Goal: Task Accomplishment & Management: Manage account settings

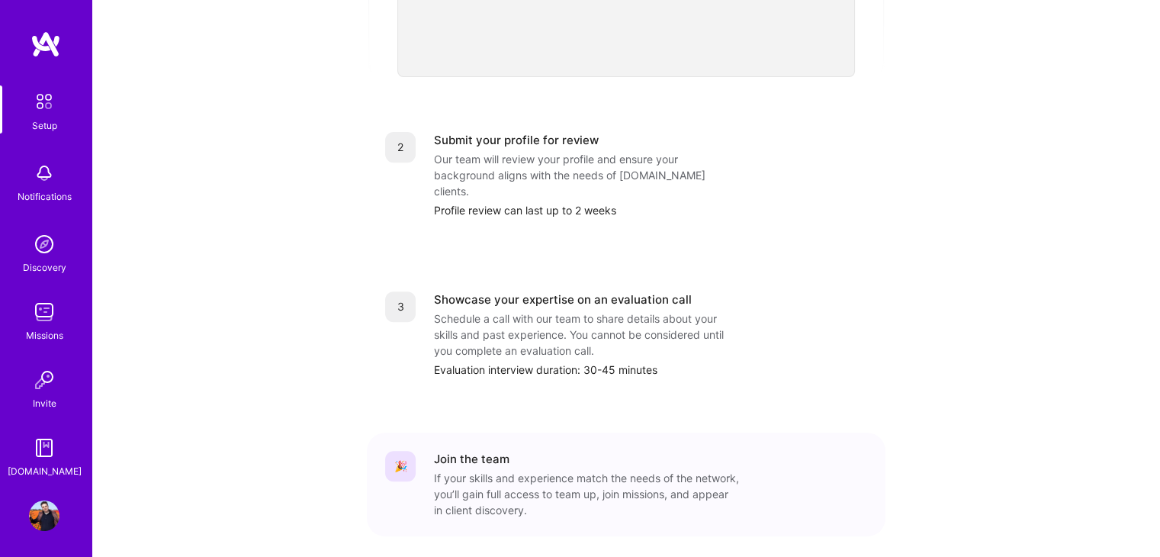
scroll to position [602, 0]
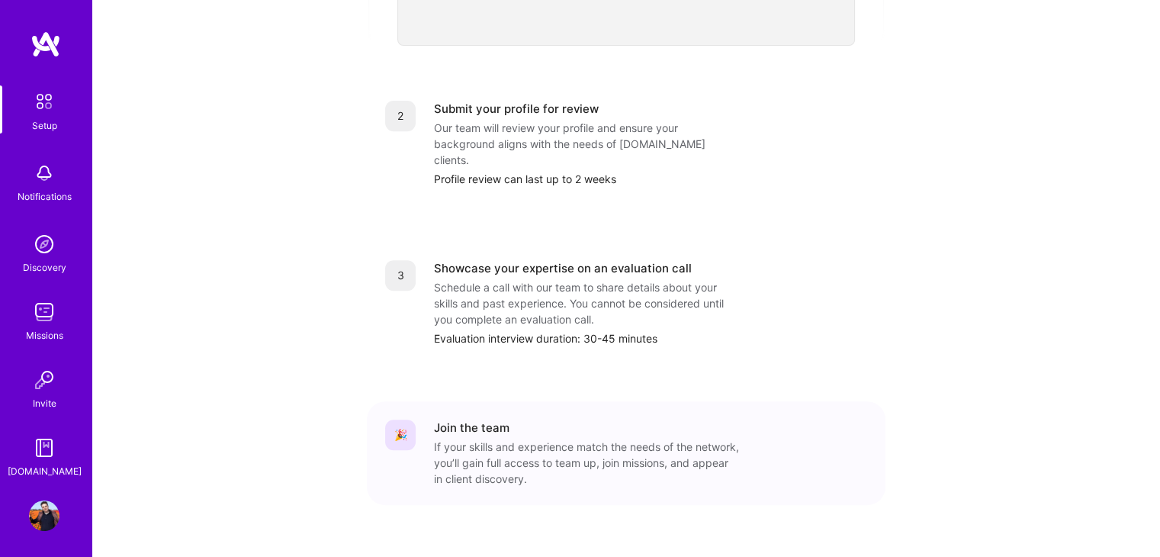
click at [53, 190] on div "Notifications" at bounding box center [45, 196] width 54 height 16
click at [40, 111] on img at bounding box center [44, 101] width 32 height 32
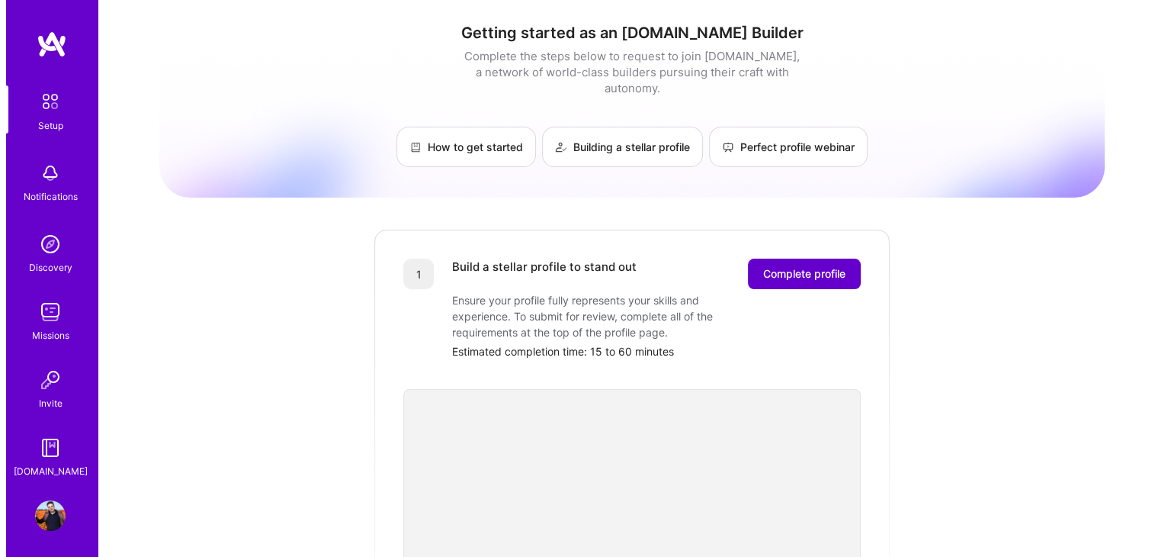
scroll to position [0, 0]
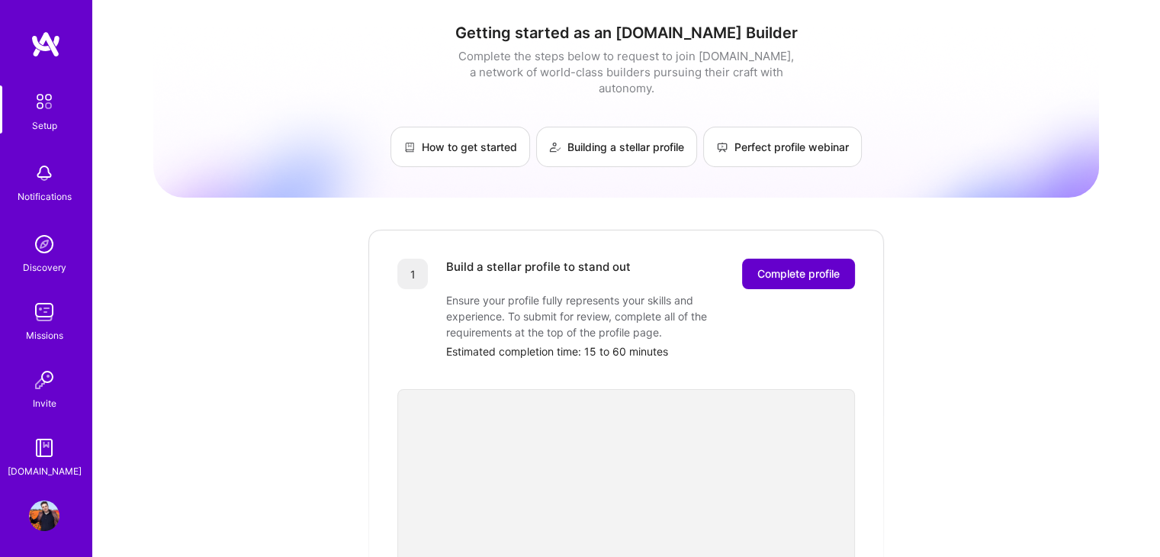
click at [772, 266] on span "Complete profile" at bounding box center [798, 273] width 82 height 15
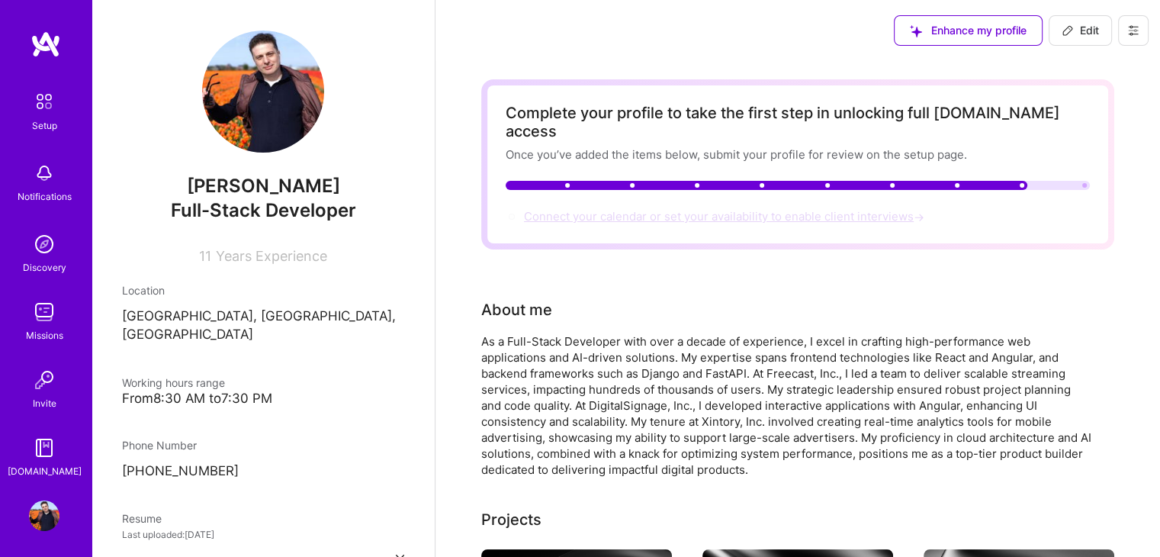
click at [710, 209] on span "Connect your calendar or set your availability to enable client interviews →" at bounding box center [725, 216] width 403 height 14
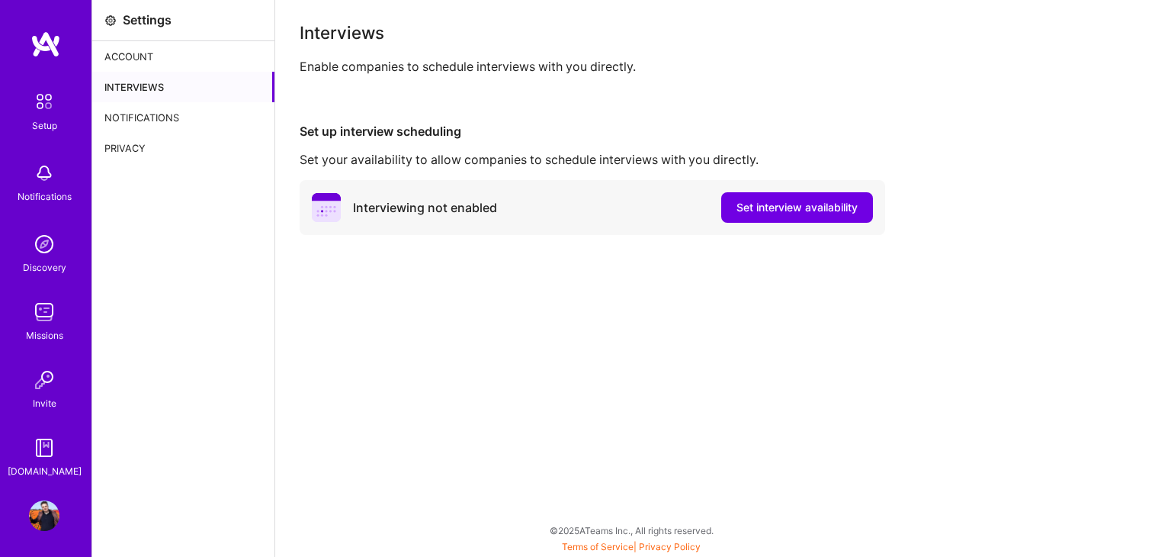
click at [394, 217] on div "Interviewing not enabled" at bounding box center [404, 207] width 185 height 29
click at [320, 220] on icon at bounding box center [326, 207] width 29 height 29
click at [320, 215] on icon at bounding box center [326, 207] width 29 height 29
click at [750, 209] on span "Set interview availability" at bounding box center [797, 207] width 121 height 15
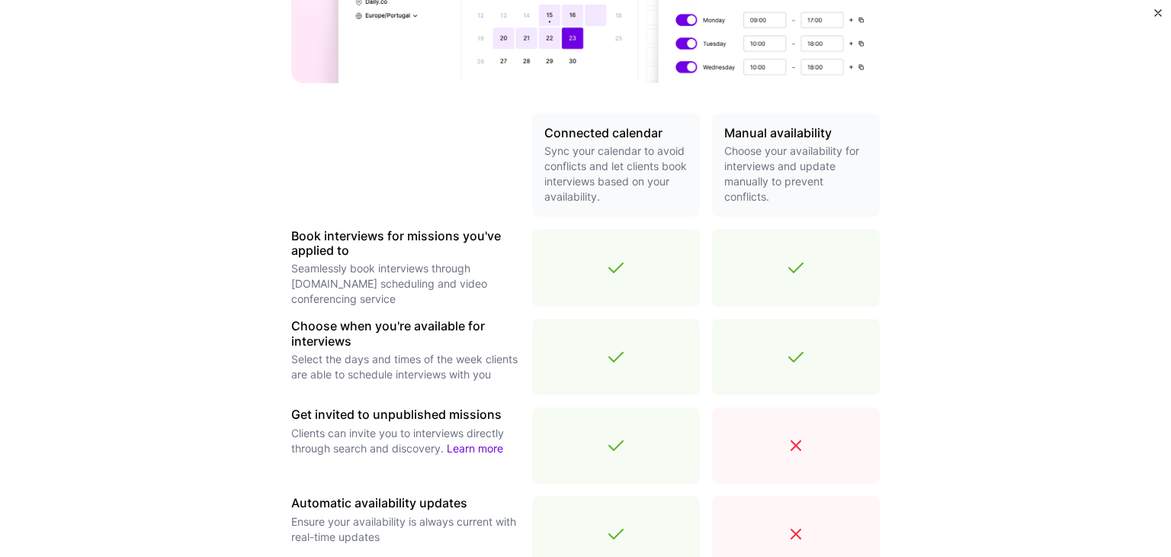
scroll to position [381, 0]
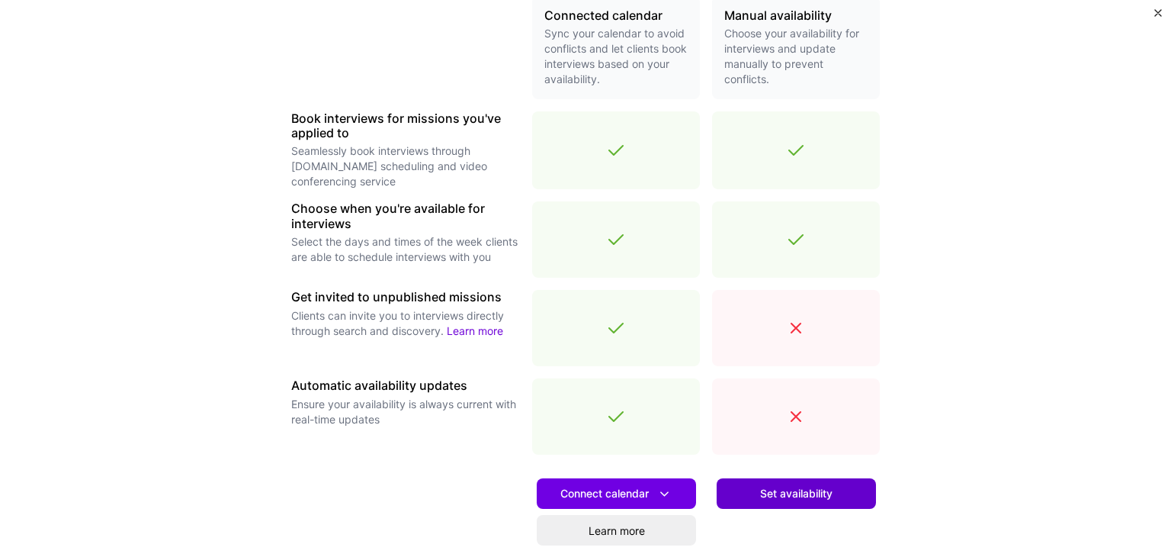
click at [782, 490] on span "Set availability" at bounding box center [796, 493] width 72 height 15
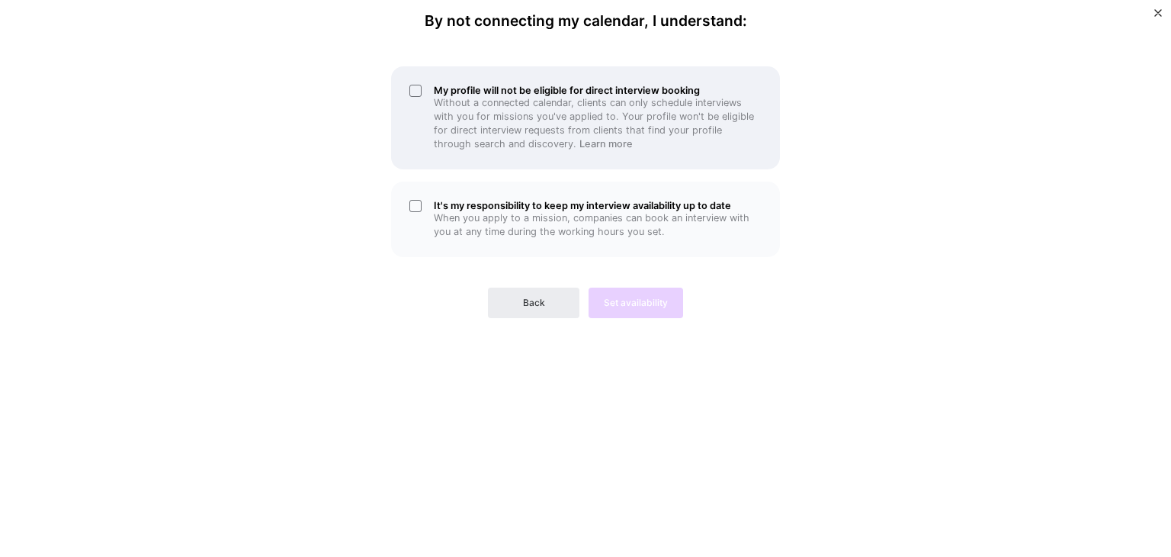
click at [416, 92] on div "My profile will not be eligible for direct interview booking Without a connecte…" at bounding box center [585, 117] width 389 height 103
click at [415, 92] on div "My profile will not be eligible for direct interview booking Without a connecte…" at bounding box center [585, 117] width 389 height 103
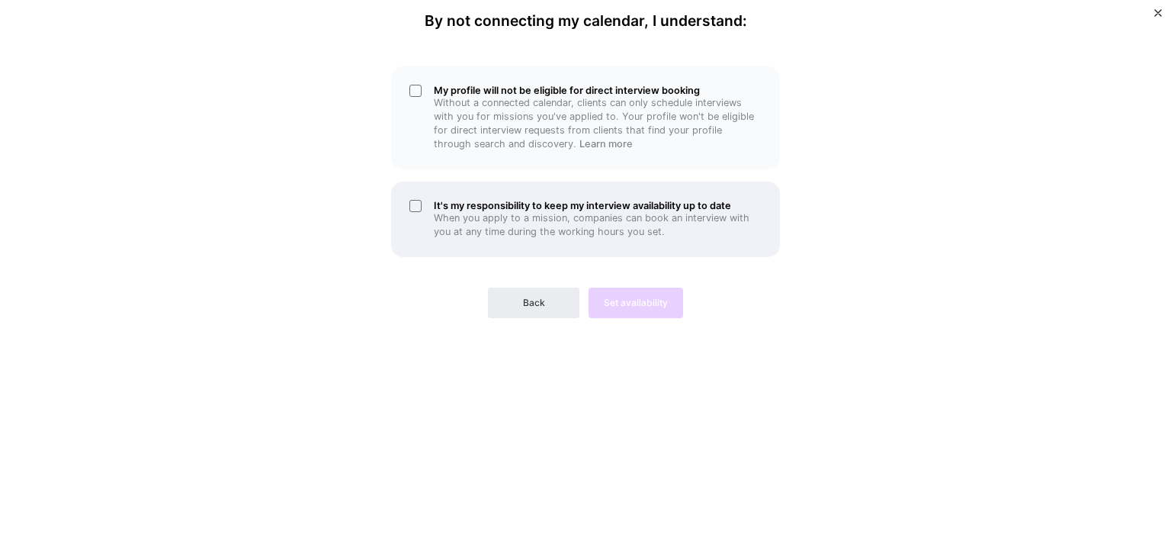
click at [418, 207] on div "It's my responsibility to keep my interview availability up to date When you ap…" at bounding box center [585, 219] width 389 height 75
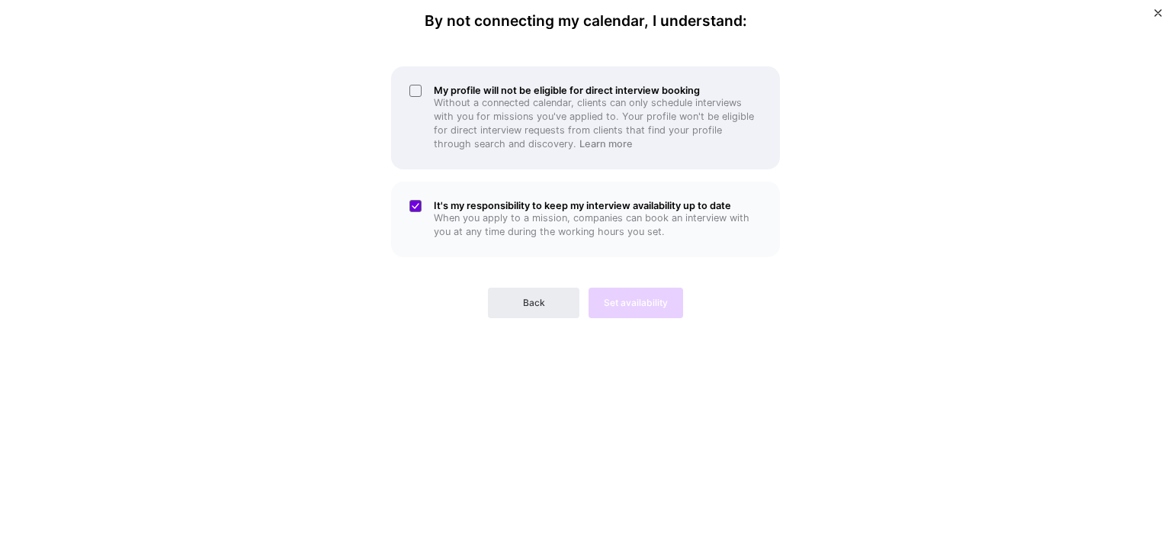
click at [415, 95] on div "My profile will not be eligible for direct interview booking Without a connecte…" at bounding box center [585, 117] width 389 height 103
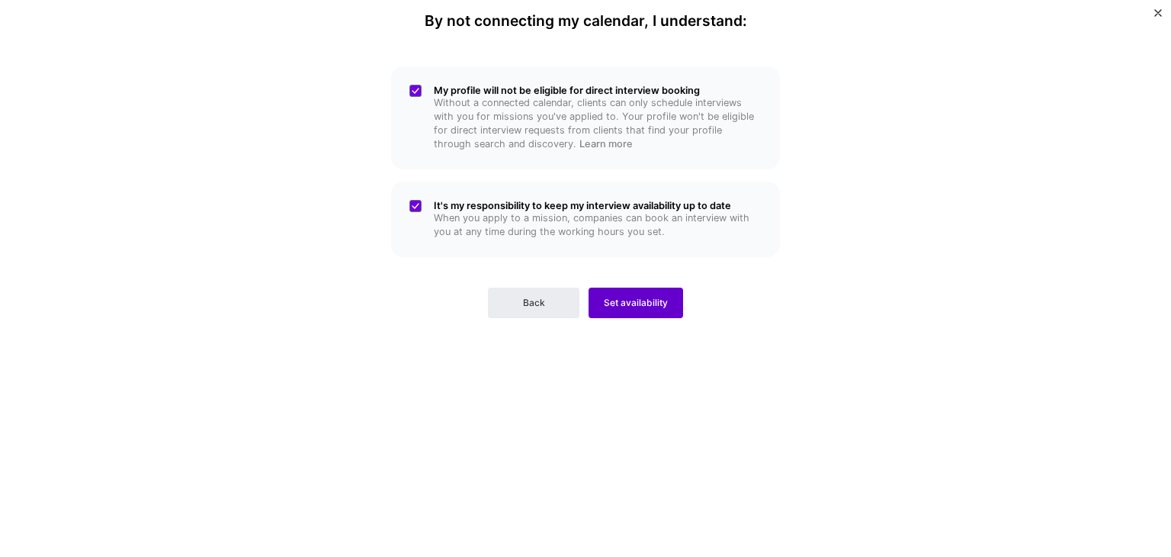
click at [631, 313] on button "Set availability" at bounding box center [636, 303] width 95 height 31
